Goal: Task Accomplishment & Management: Complete application form

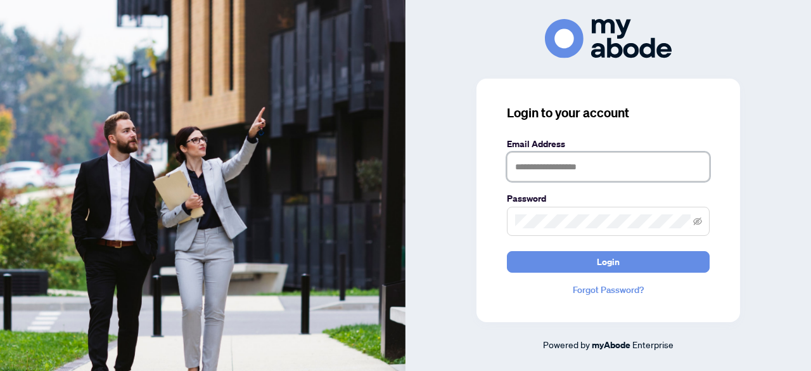
click at [583, 169] on input "text" at bounding box center [608, 166] width 203 height 29
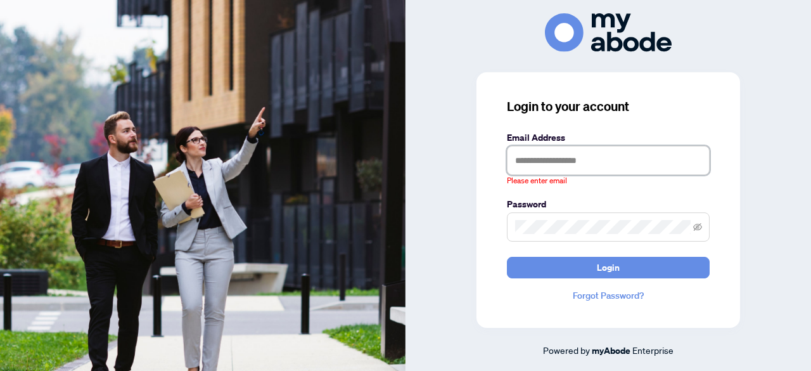
type input "**********"
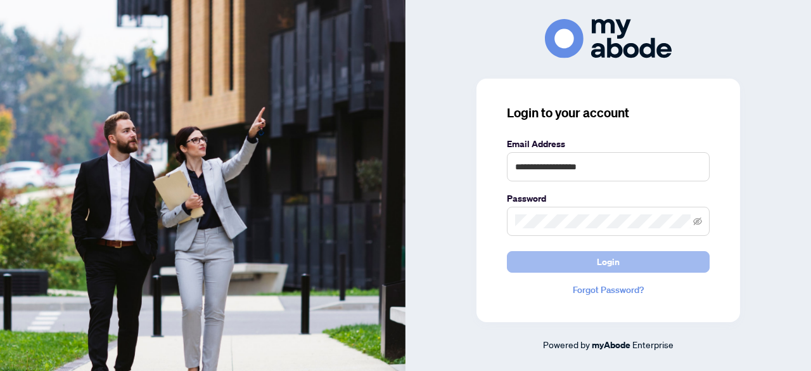
click at [606, 262] on span "Login" at bounding box center [608, 262] width 23 height 20
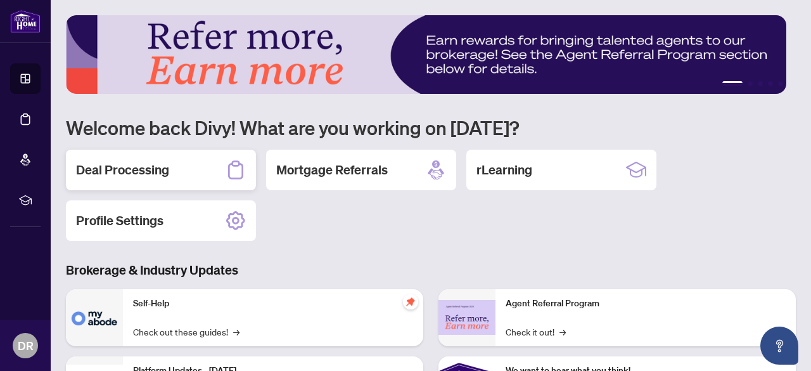
click at [180, 167] on div "Deal Processing" at bounding box center [161, 170] width 190 height 41
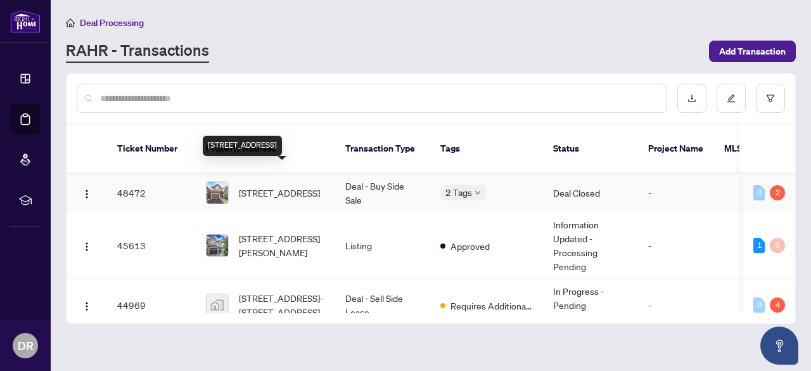
click at [288, 186] on span "[STREET_ADDRESS]" at bounding box center [279, 193] width 81 height 14
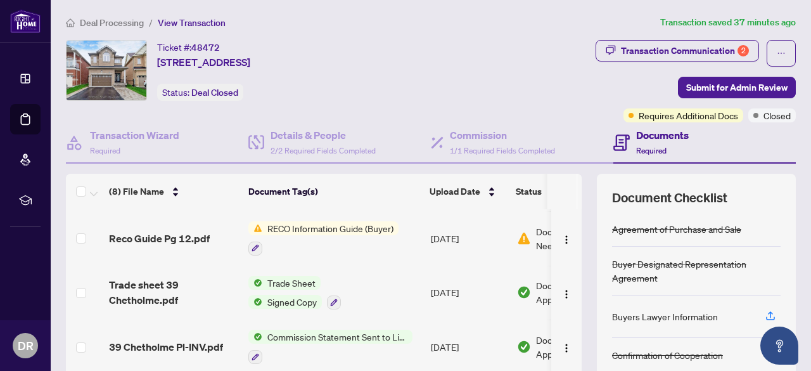
scroll to position [100, 0]
click at [194, 238] on span "Reco Guide Pg 12.pdf" at bounding box center [159, 238] width 101 height 15
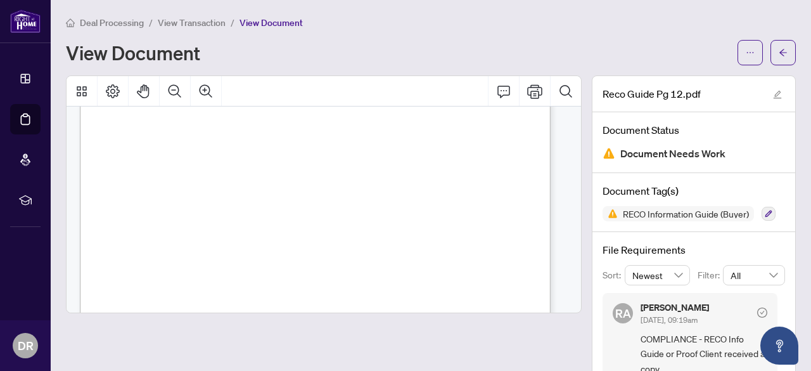
scroll to position [254, 0]
click at [441, 44] on div "View Document" at bounding box center [398, 52] width 664 height 20
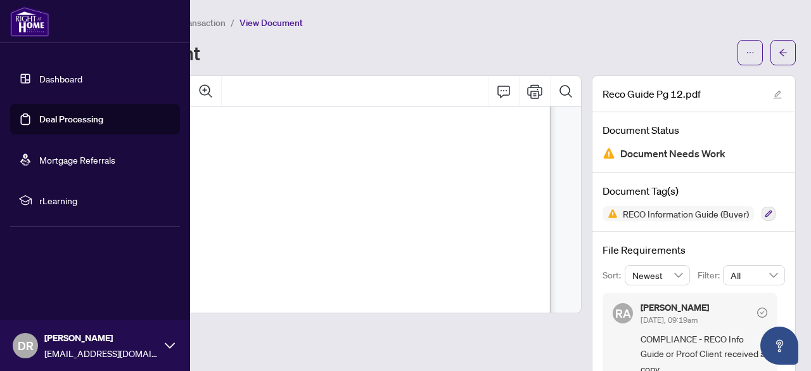
click at [56, 77] on link "Dashboard" at bounding box center [60, 78] width 43 height 11
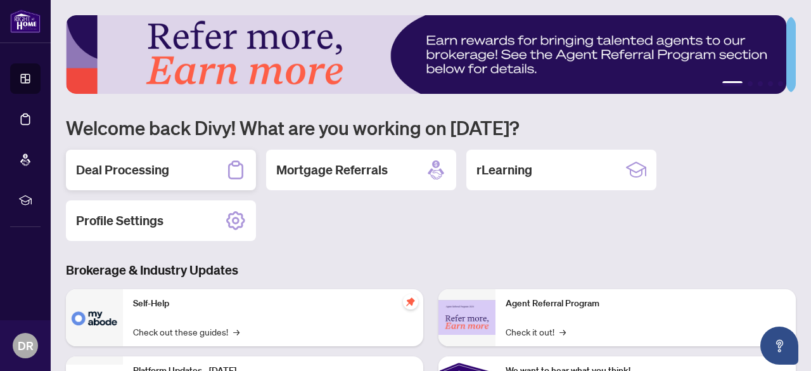
click at [158, 171] on h2 "Deal Processing" at bounding box center [122, 170] width 93 height 18
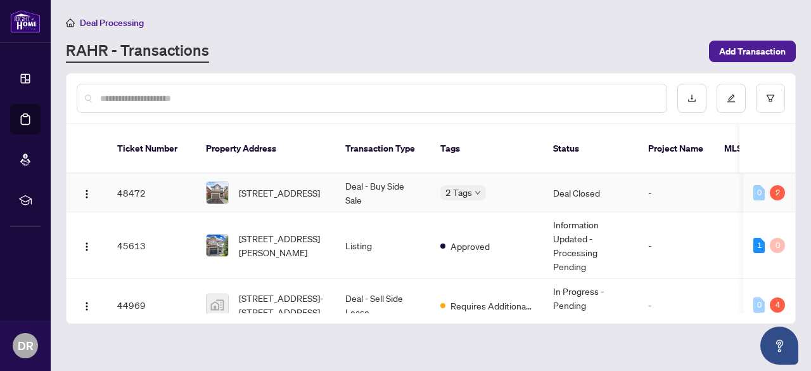
click at [275, 186] on span "[STREET_ADDRESS]" at bounding box center [279, 193] width 81 height 14
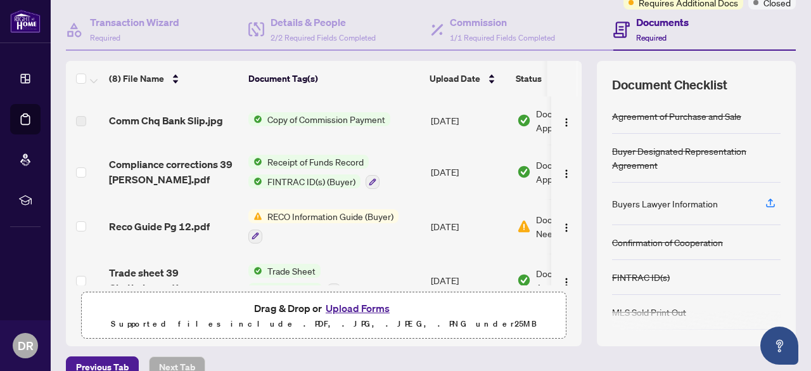
scroll to position [155, 0]
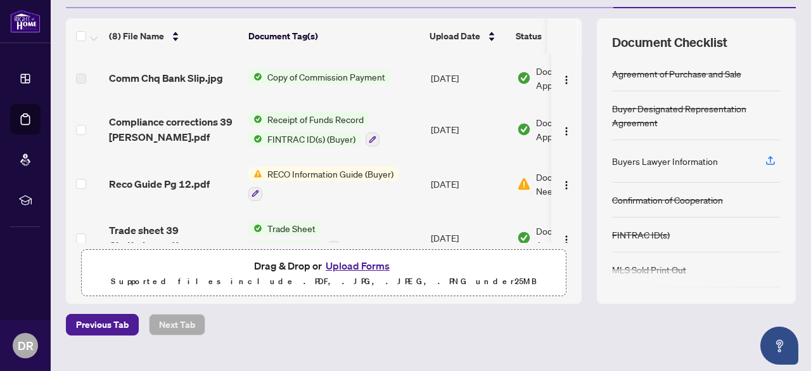
click at [359, 270] on button "Upload Forms" at bounding box center [358, 265] width 72 height 16
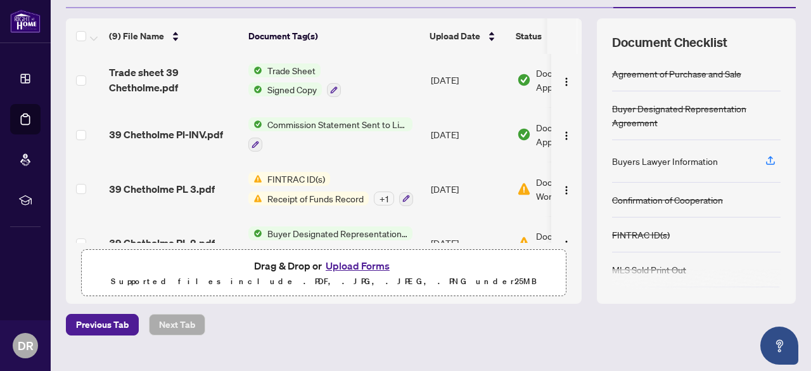
scroll to position [0, 0]
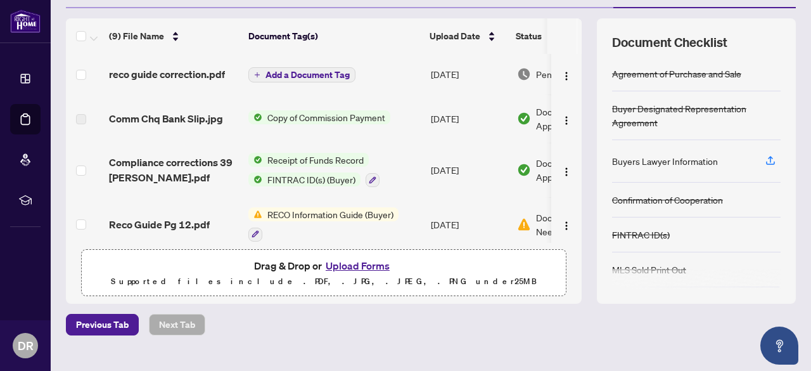
click at [334, 74] on span "Add a Document Tag" at bounding box center [308, 74] width 84 height 9
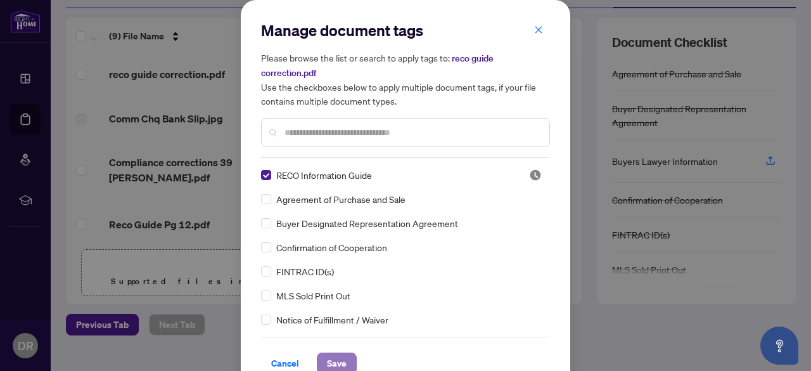
click at [327, 368] on span "Save" at bounding box center [337, 363] width 20 height 20
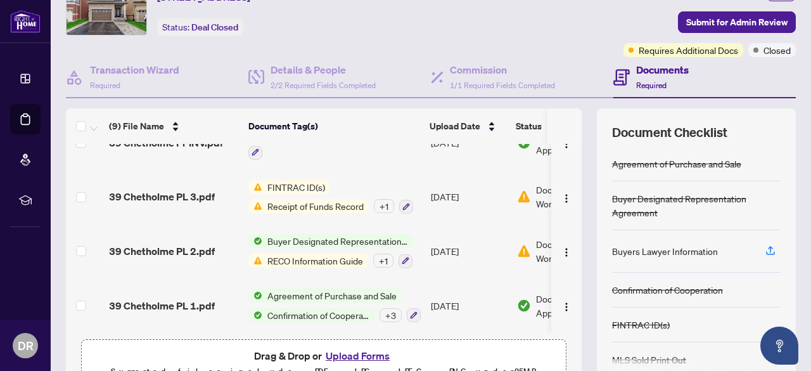
scroll to position [177, 0]
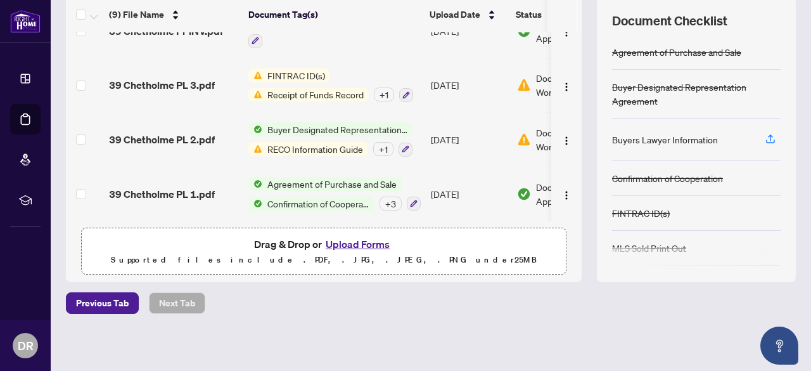
click at [367, 241] on button "Upload Forms" at bounding box center [358, 244] width 72 height 16
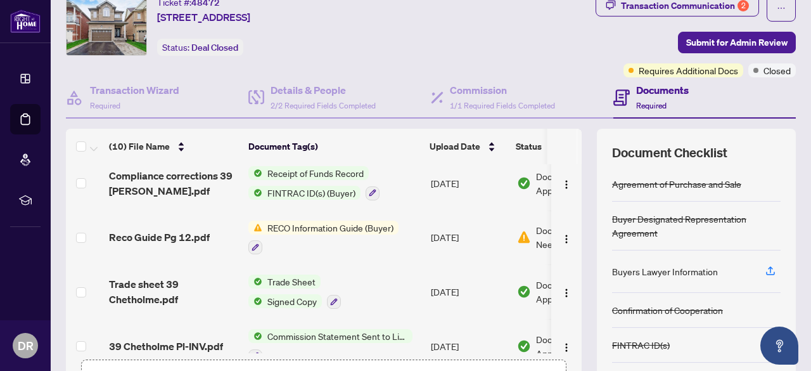
scroll to position [0, 0]
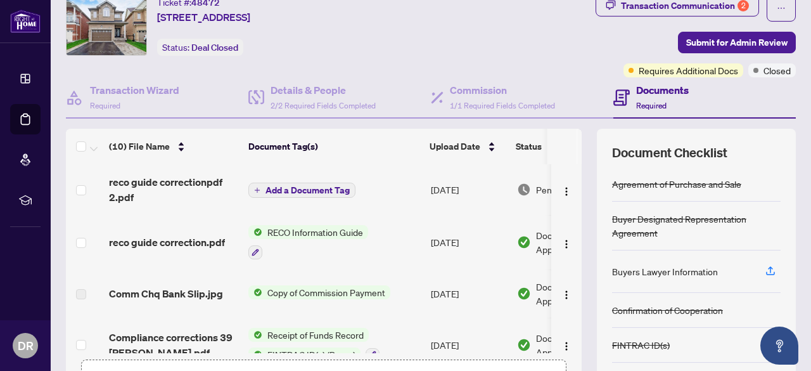
click at [314, 195] on button "Add a Document Tag" at bounding box center [301, 190] width 107 height 15
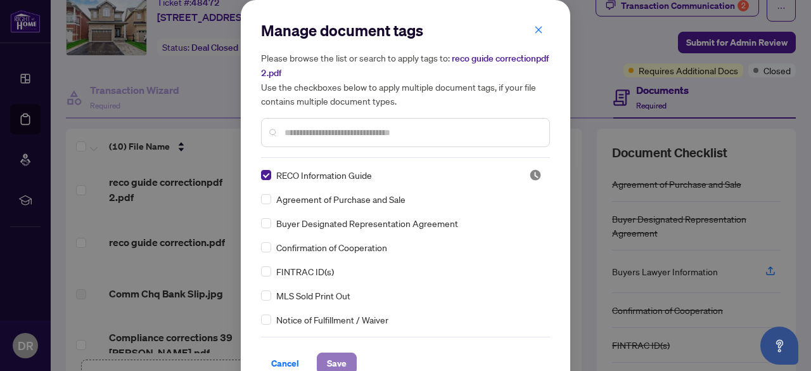
click at [331, 366] on span "Save" at bounding box center [337, 363] width 20 height 20
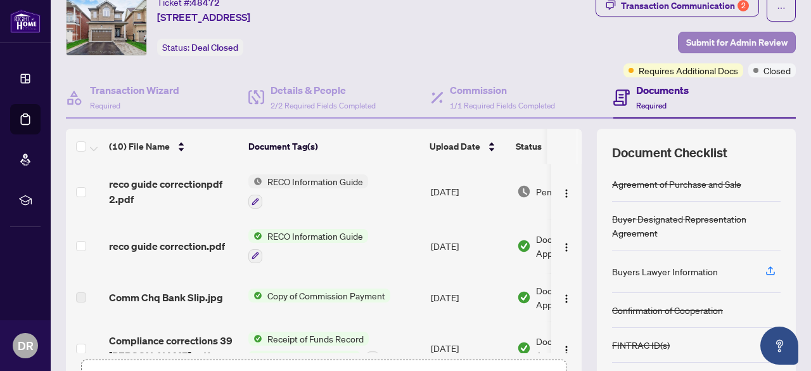
click at [714, 35] on span "Submit for Admin Review" at bounding box center [736, 42] width 101 height 20
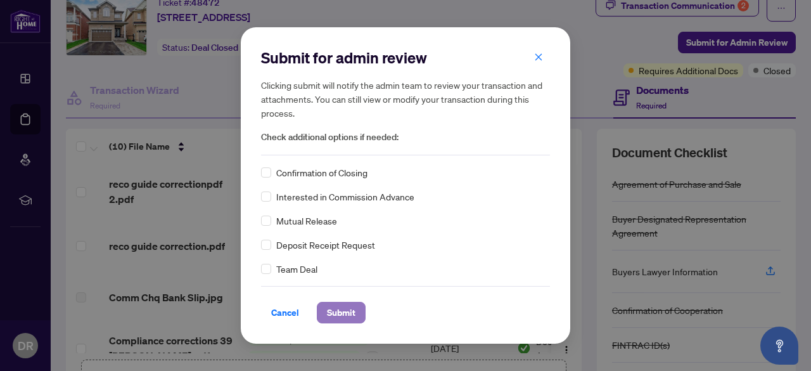
click at [345, 313] on span "Submit" at bounding box center [341, 312] width 29 height 20
